Goal: Transaction & Acquisition: Purchase product/service

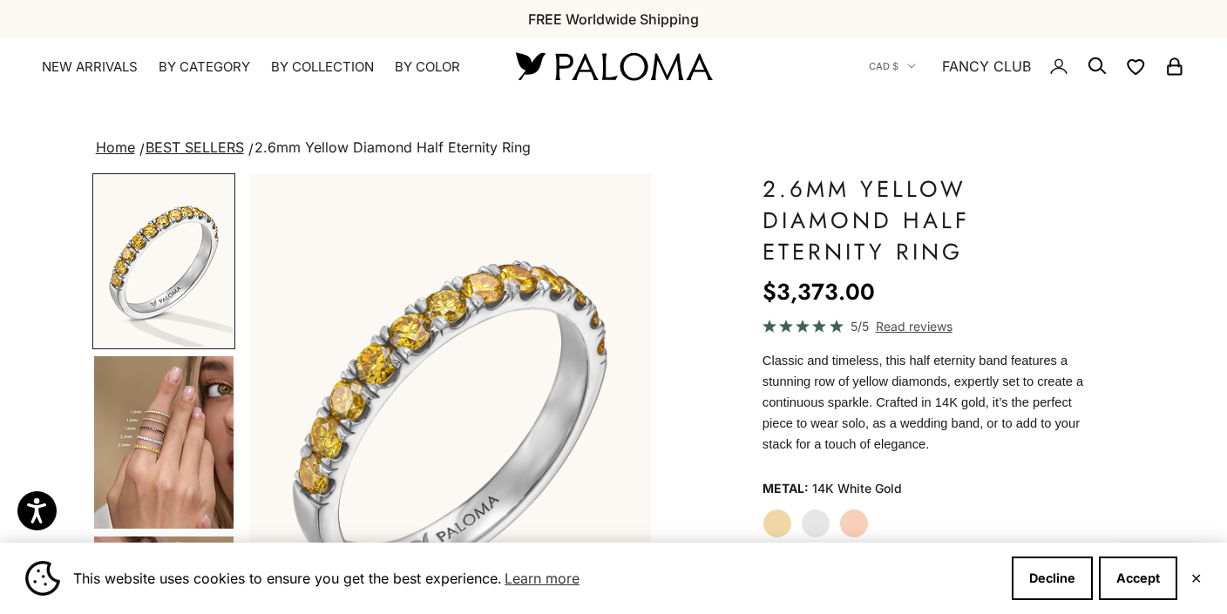
scroll to position [22, 0]
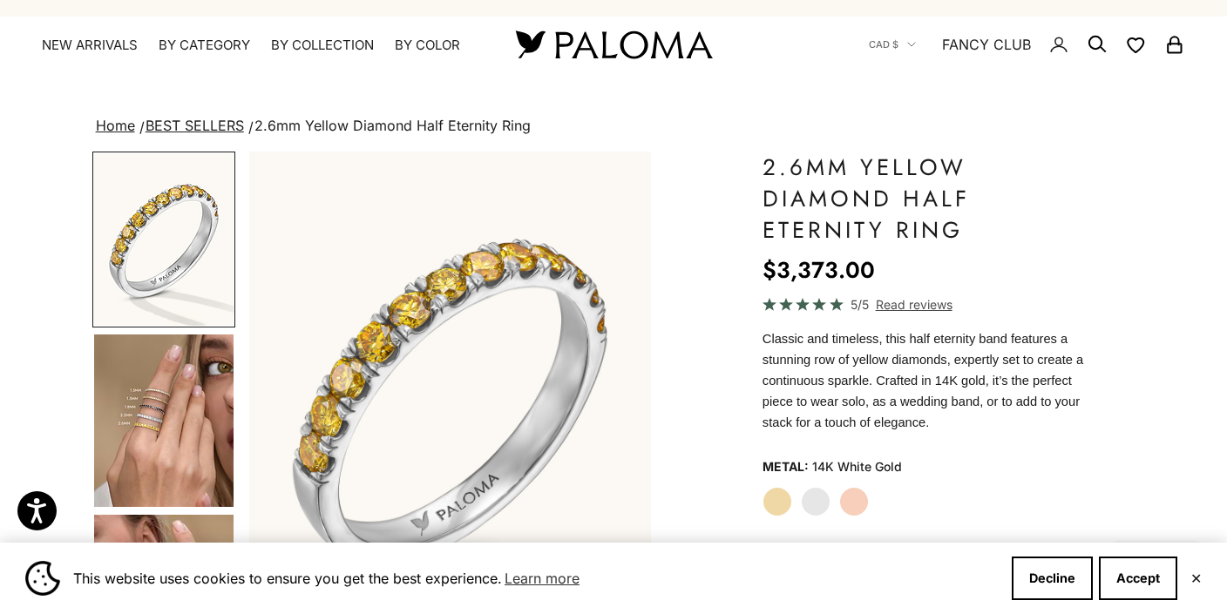
click at [200, 393] on img "Go to item 4" at bounding box center [163, 421] width 139 height 172
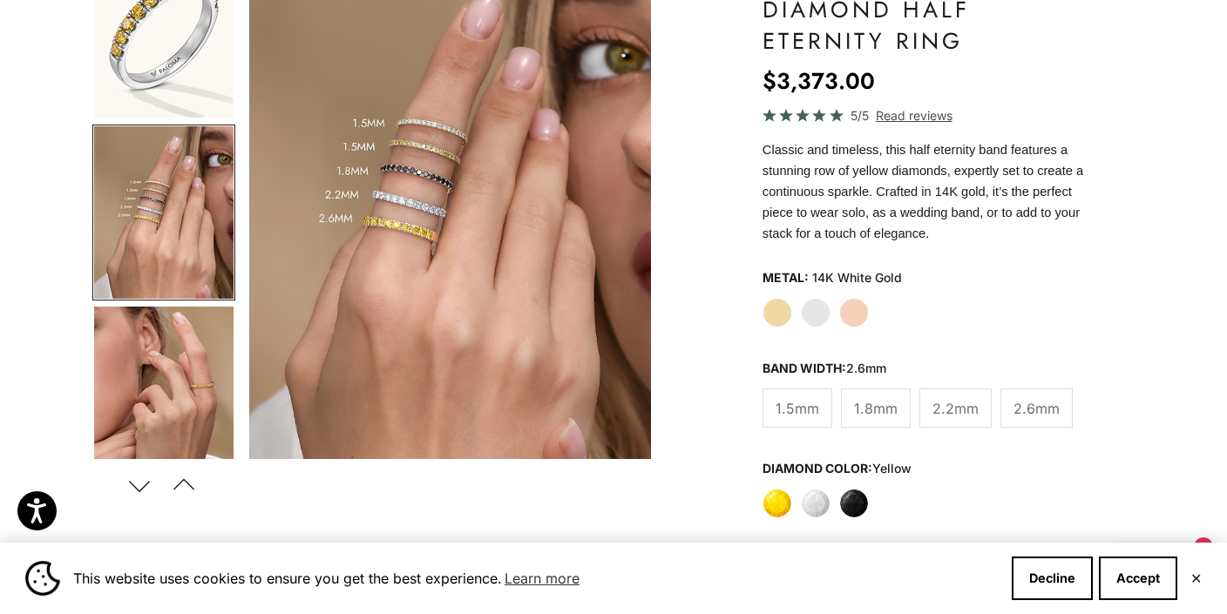
scroll to position [224, 1]
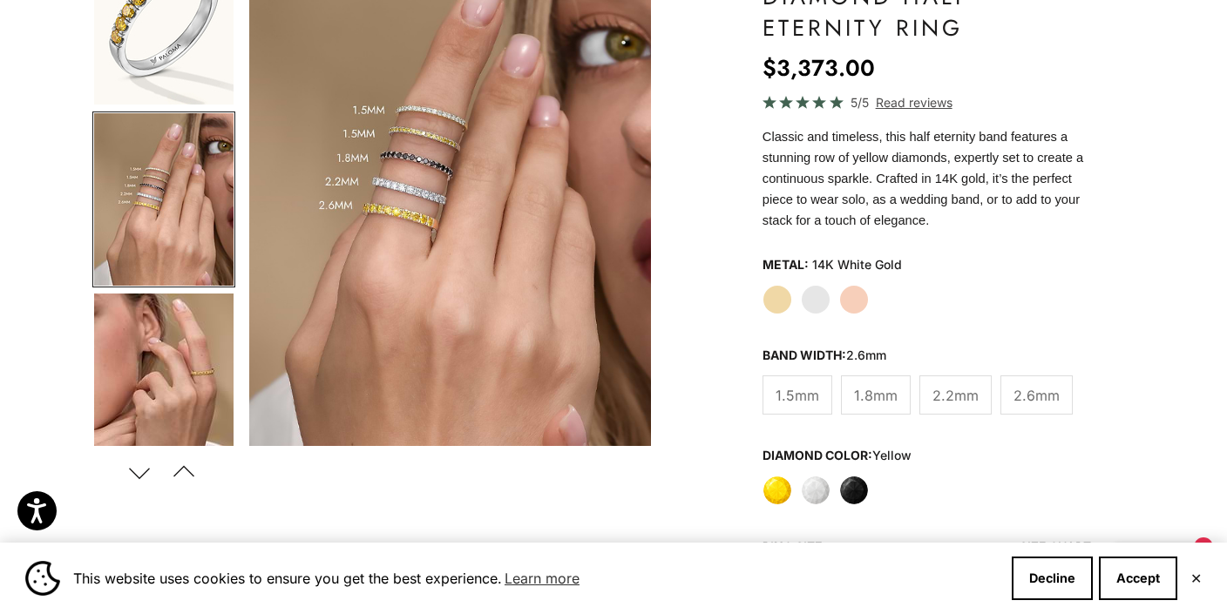
click at [212, 393] on img "Go to item 5" at bounding box center [163, 380] width 139 height 172
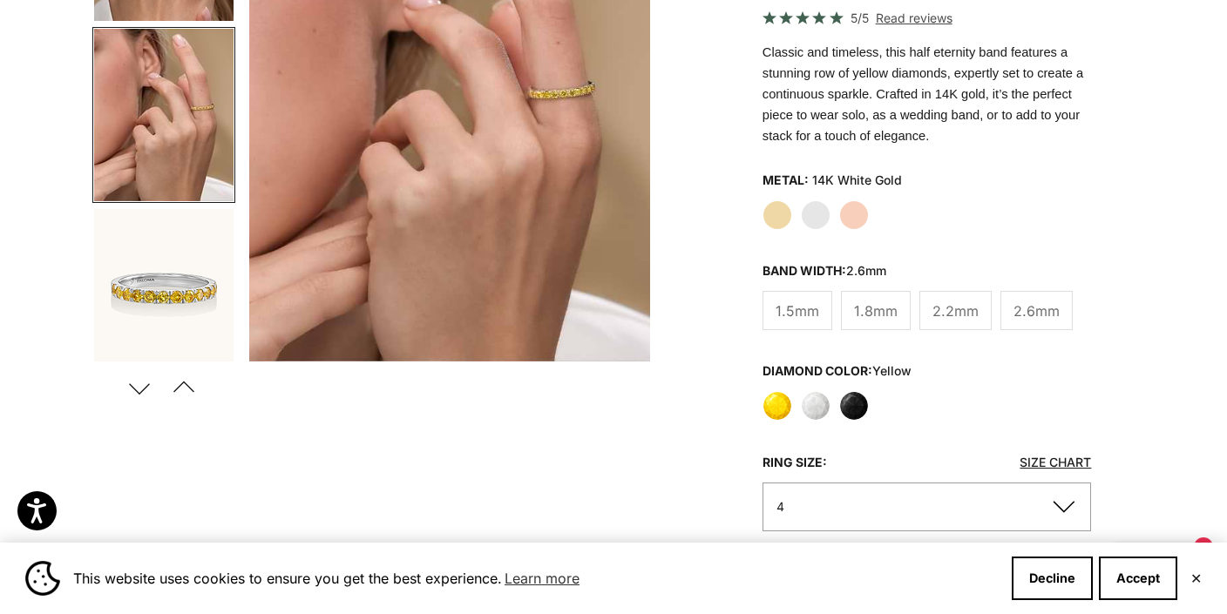
scroll to position [260, 0]
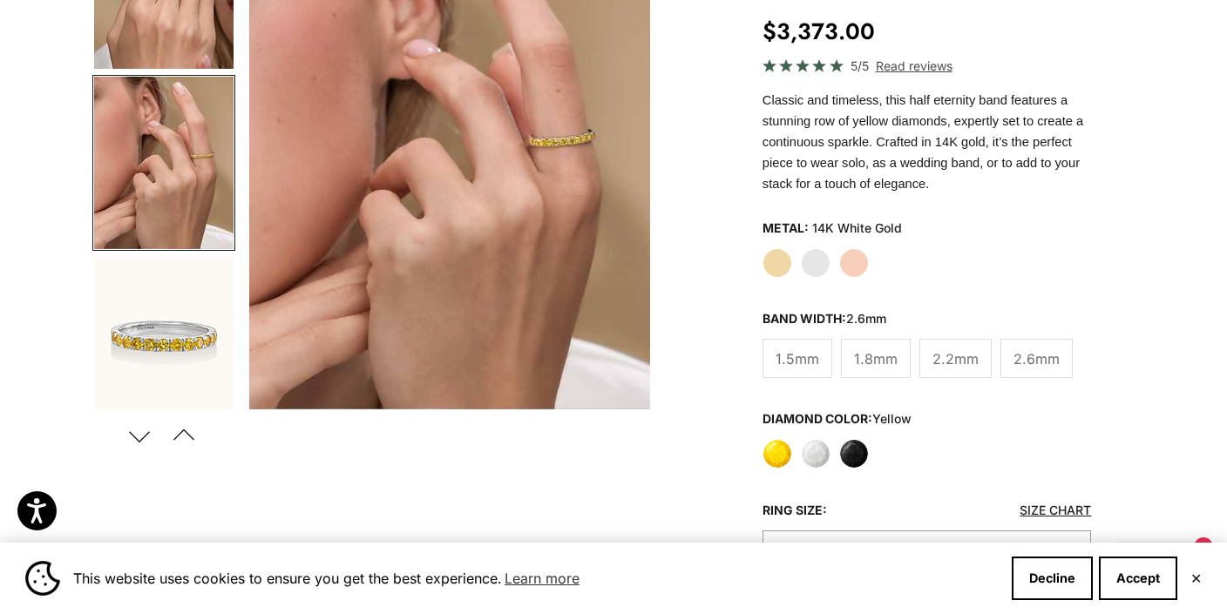
click at [823, 453] on label "White" at bounding box center [816, 454] width 30 height 30
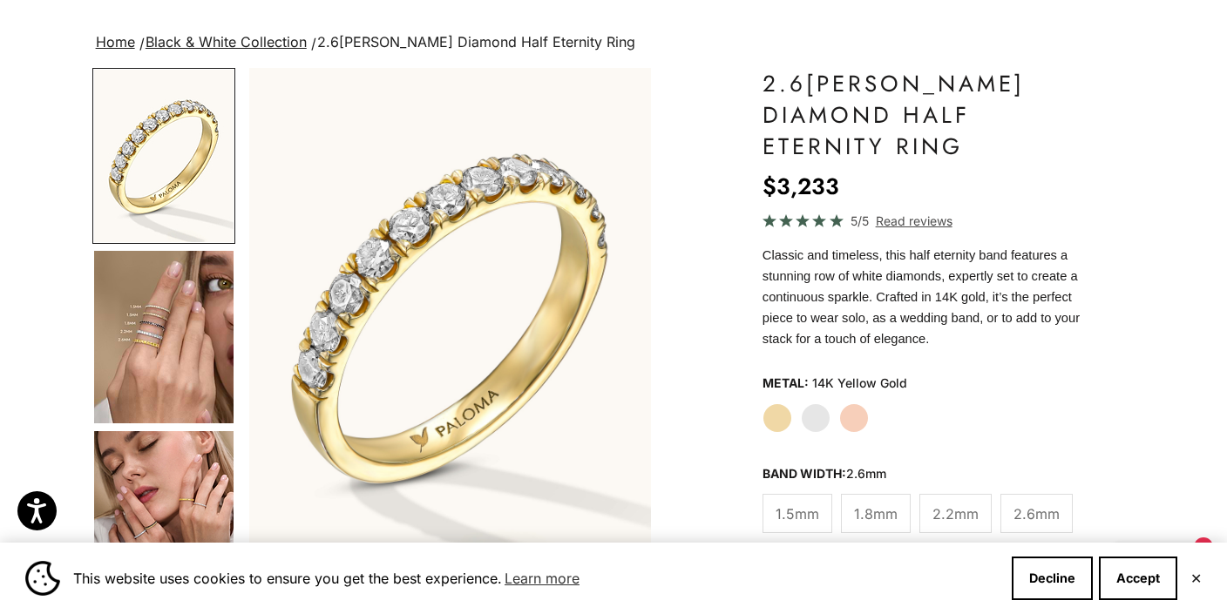
scroll to position [105, 1]
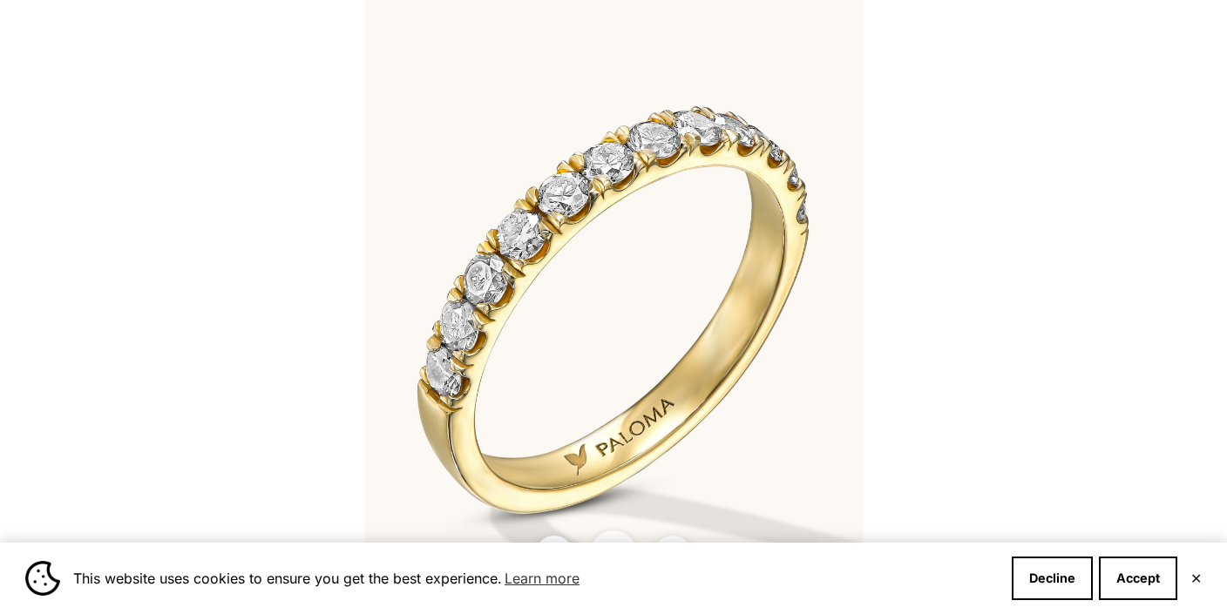
click at [1060, 216] on div at bounding box center [613, 307] width 1227 height 614
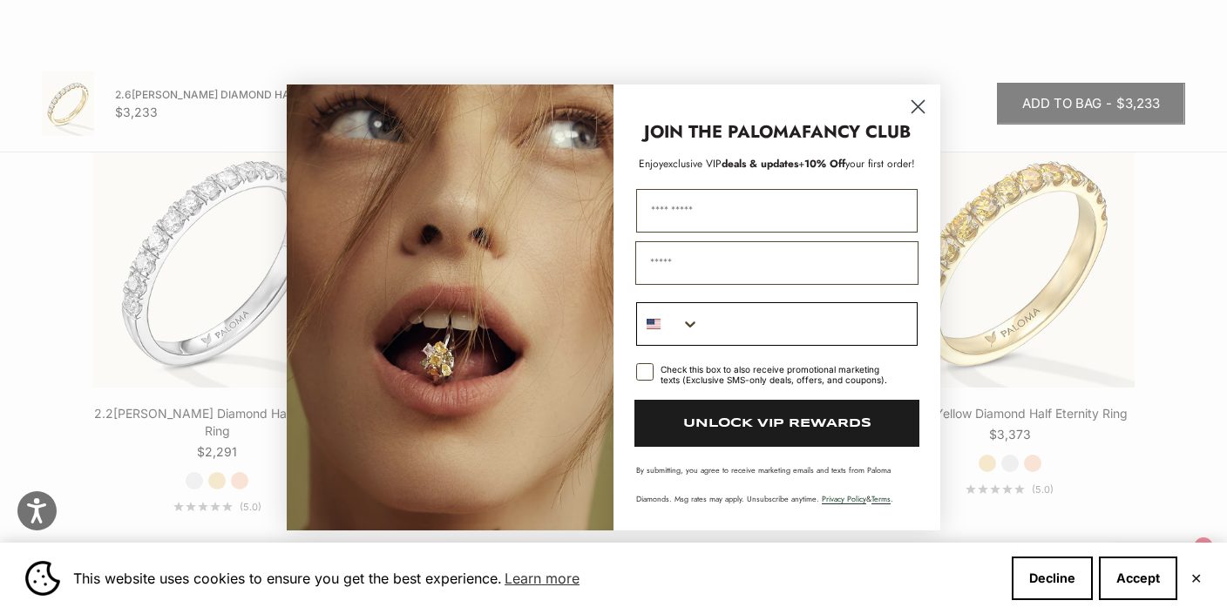
scroll to position [1982, 0]
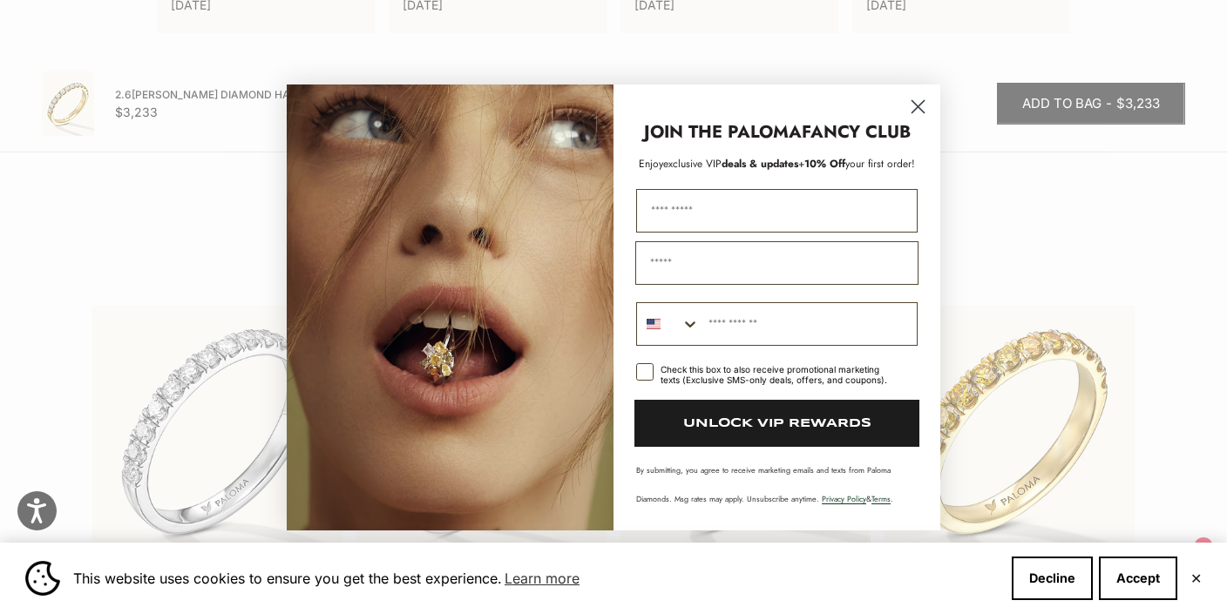
click at [919, 111] on circle "Close dialog" at bounding box center [917, 105] width 29 height 29
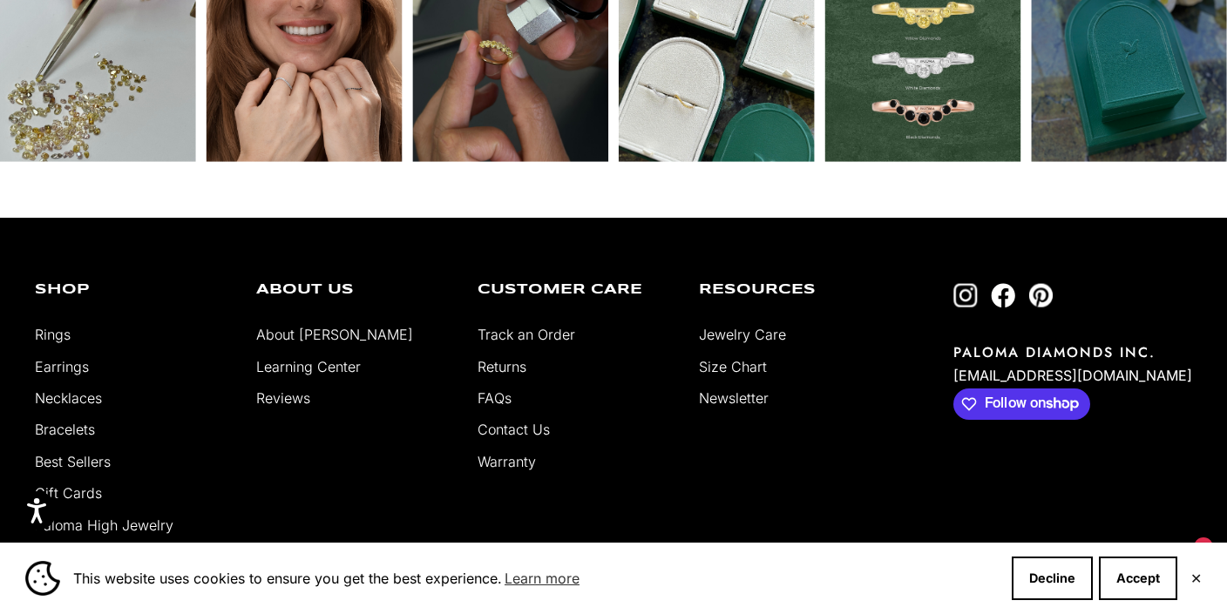
scroll to position [3370, 0]
click at [79, 389] on link "Necklaces" at bounding box center [68, 397] width 67 height 17
